Goal: Transaction & Acquisition: Purchase product/service

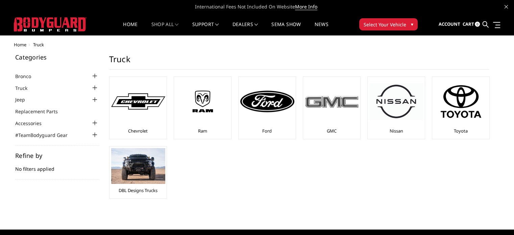
click at [327, 93] on div at bounding box center [332, 101] width 54 height 46
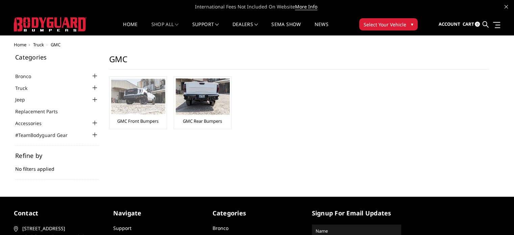
click at [138, 95] on img at bounding box center [138, 97] width 54 height 36
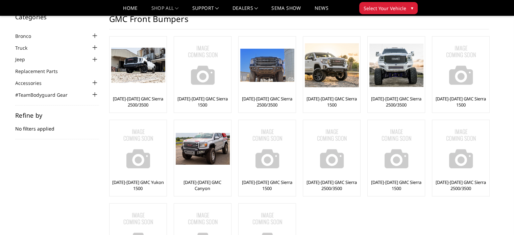
scroll to position [19, 0]
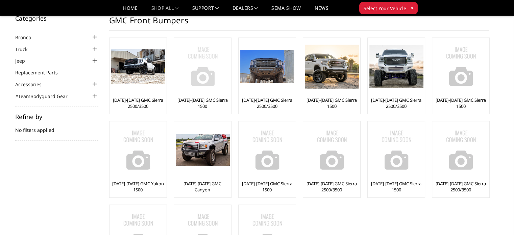
click at [203, 68] on img at bounding box center [203, 67] width 54 height 54
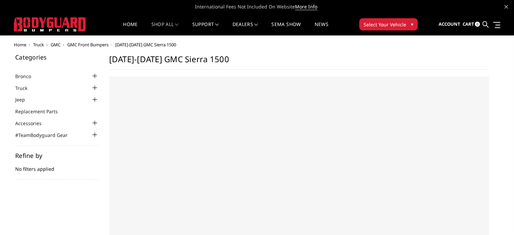
select select "US"
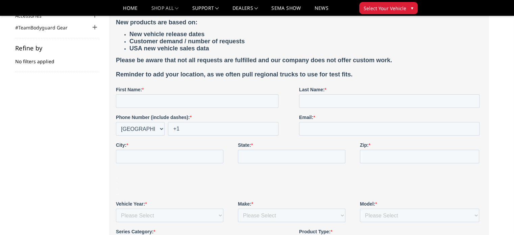
scroll to position [88, 0]
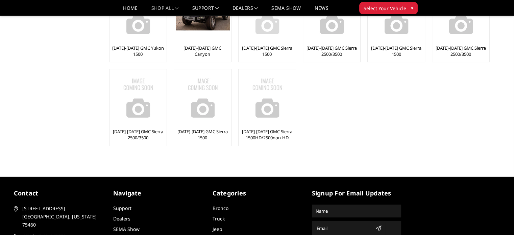
scroll to position [161, 0]
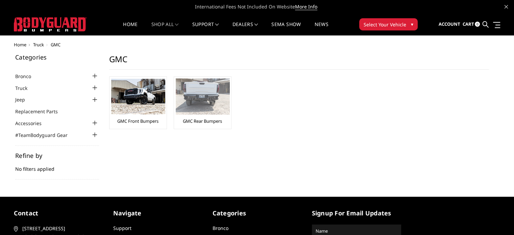
click at [202, 111] on img at bounding box center [203, 96] width 54 height 36
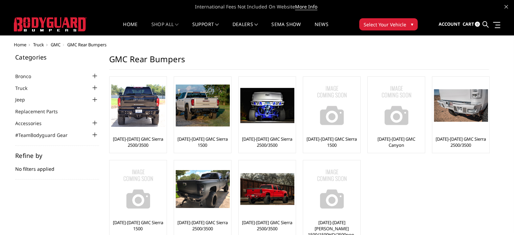
click at [94, 86] on div at bounding box center [95, 88] width 8 height 8
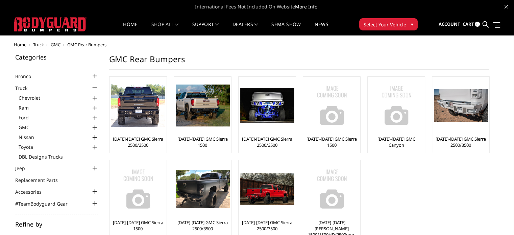
click at [94, 116] on div at bounding box center [95, 118] width 8 height 8
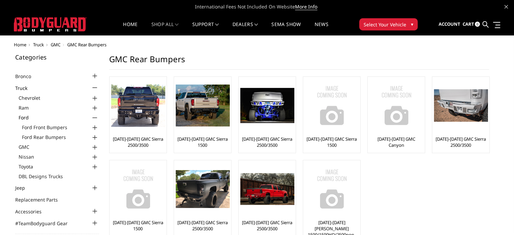
click at [94, 125] on div at bounding box center [95, 128] width 8 height 8
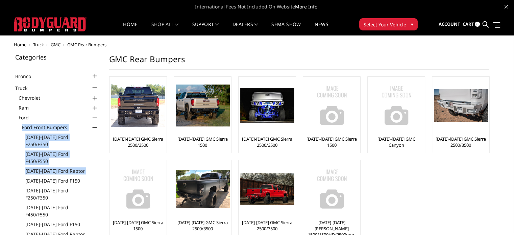
drag, startPoint x: 94, startPoint y: 125, endPoint x: 21, endPoint y: 167, distance: 84.0
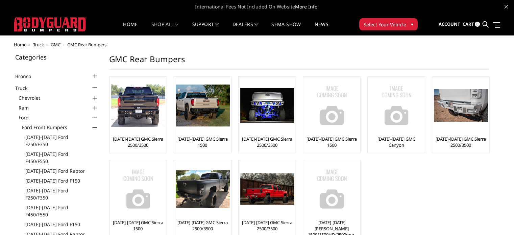
click at [50, 136] on link "[DATE]-[DATE] Ford F250/F350" at bounding box center [62, 141] width 74 height 14
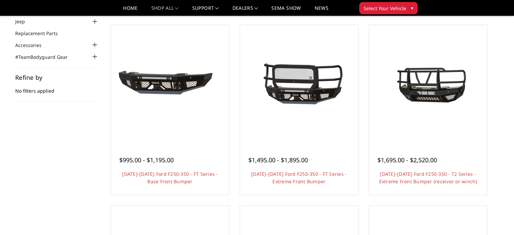
scroll to position [28, 0]
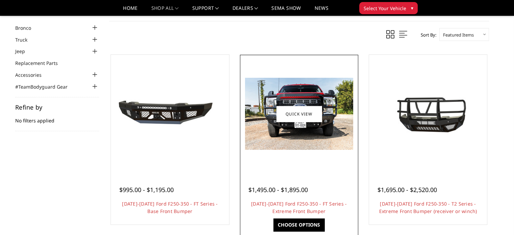
click at [289, 129] on img at bounding box center [299, 114] width 108 height 72
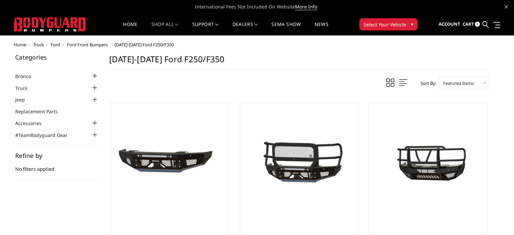
click at [94, 86] on div at bounding box center [95, 88] width 8 height 8
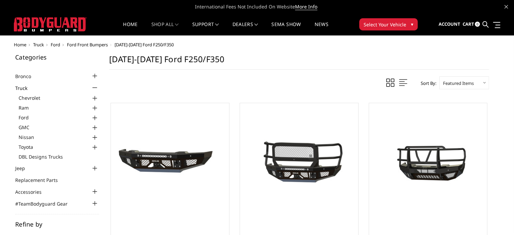
click at [94, 116] on div at bounding box center [95, 118] width 8 height 8
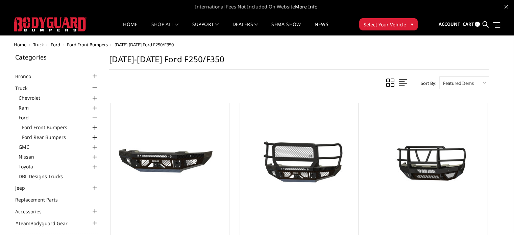
click at [95, 127] on div at bounding box center [95, 128] width 8 height 8
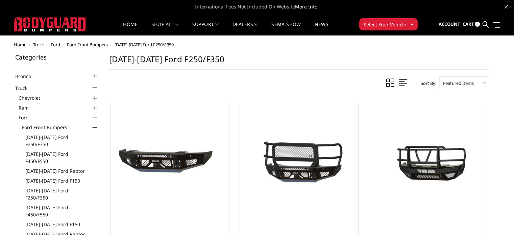
click at [75, 151] on link "[DATE]-[DATE] Ford F450/F550" at bounding box center [62, 158] width 74 height 14
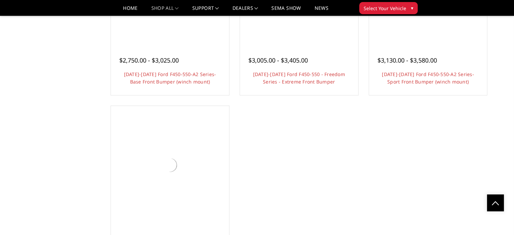
scroll to position [562, 0]
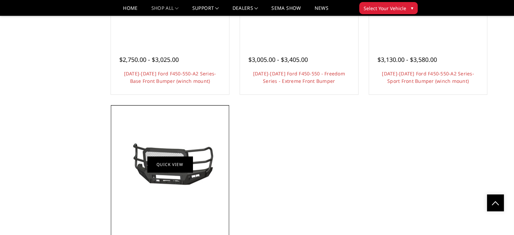
click at [172, 173] on img at bounding box center [170, 164] width 108 height 51
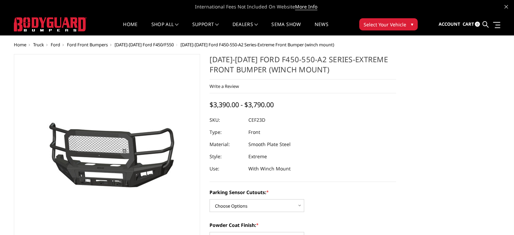
click at [172, 173] on img at bounding box center [230, 155] width 433 height 203
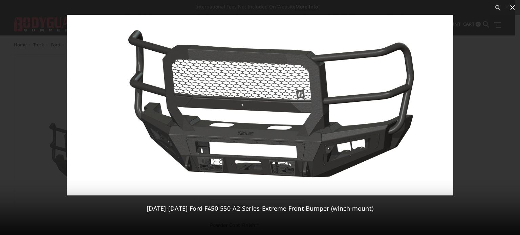
click at [512, 9] on icon at bounding box center [512, 7] width 8 height 8
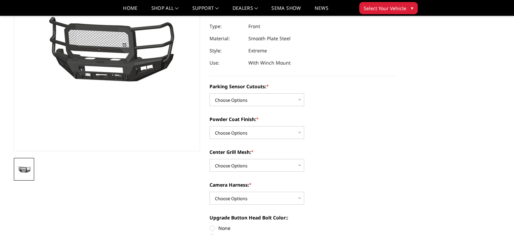
scroll to position [93, 0]
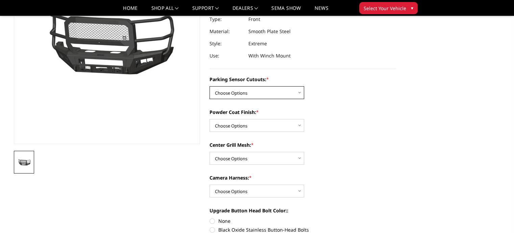
click at [298, 93] on select "Choose Options No-Without Parking Sensor Cutouts Yes-With Parking Sensor Cutouts" at bounding box center [257, 92] width 95 height 13
click at [210, 86] on select "Choose Options No-Without Parking Sensor Cutouts Yes-With Parking Sensor Cutouts" at bounding box center [257, 92] width 95 height 13
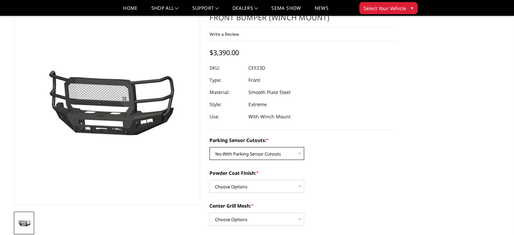
scroll to position [26, 0]
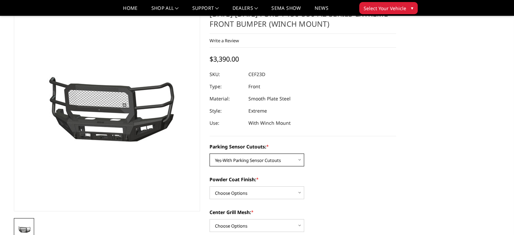
click at [290, 161] on select "Choose Options No-Without Parking Sensor Cutouts Yes-With Parking Sensor Cutouts" at bounding box center [257, 160] width 95 height 13
click at [210, 154] on select "Choose Options No-Without Parking Sensor Cutouts Yes-With Parking Sensor Cutouts" at bounding box center [257, 160] width 95 height 13
click at [299, 161] on select "Choose Options No-Without Parking Sensor Cutouts Yes-With Parking Sensor Cutouts" at bounding box center [257, 160] width 95 height 13
select select "2429"
click at [210, 154] on select "Choose Options No-Without Parking Sensor Cutouts Yes-With Parking Sensor Cutouts" at bounding box center [257, 160] width 95 height 13
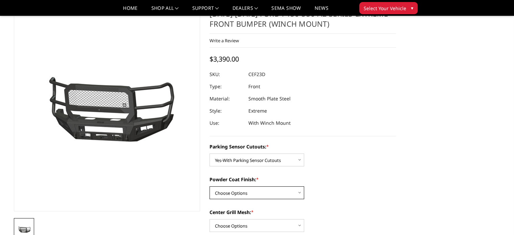
click at [291, 197] on select "Choose Options Bare Metal Textured Black Powder Coat" at bounding box center [257, 192] width 95 height 13
select select "2431"
click at [210, 186] on select "Choose Options Bare Metal Textured Black Powder Coat" at bounding box center [257, 192] width 95 height 13
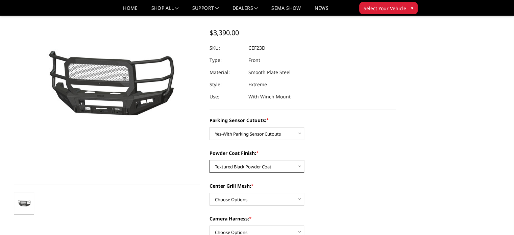
scroll to position [53, 0]
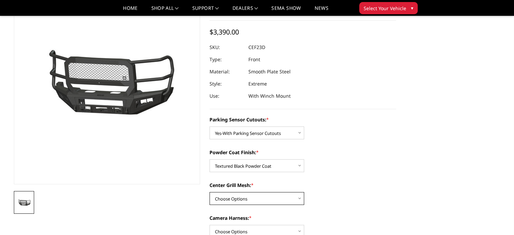
click at [288, 199] on select "Choose Options With Center Grill Mesh Without Center Grill Mesh" at bounding box center [257, 198] width 95 height 13
select select "2432"
click at [210, 192] on select "Choose Options With Center Grill Mesh Without Center Grill Mesh" at bounding box center [257, 198] width 95 height 13
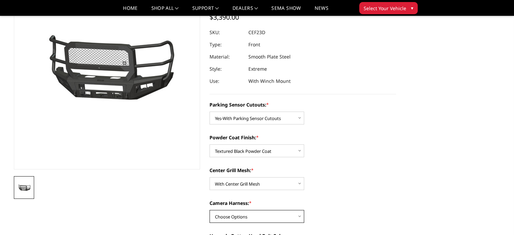
click at [291, 218] on select "Choose Options WITH Camera Harness WITHOUT Camera Harness" at bounding box center [257, 216] width 95 height 13
select select "2434"
click at [210, 210] on select "Choose Options WITH Camera Harness WITHOUT Camera Harness" at bounding box center [257, 216] width 95 height 13
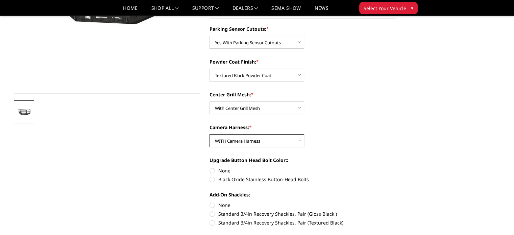
scroll to position [144, 0]
click at [272, 177] on label "Black Oxide Stainless Button-Head Bolts" at bounding box center [303, 178] width 187 height 7
click at [396, 167] on input "Black Oxide Stainless Button-Head Bolts" at bounding box center [396, 166] width 0 height 0
radio input "true"
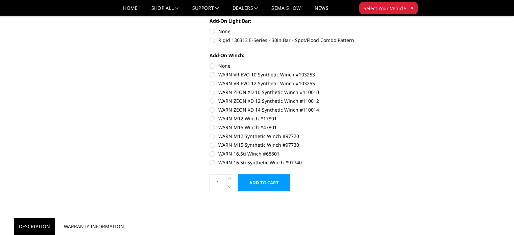
scroll to position [413, 0]
